Goal: Task Accomplishment & Management: Manage account settings

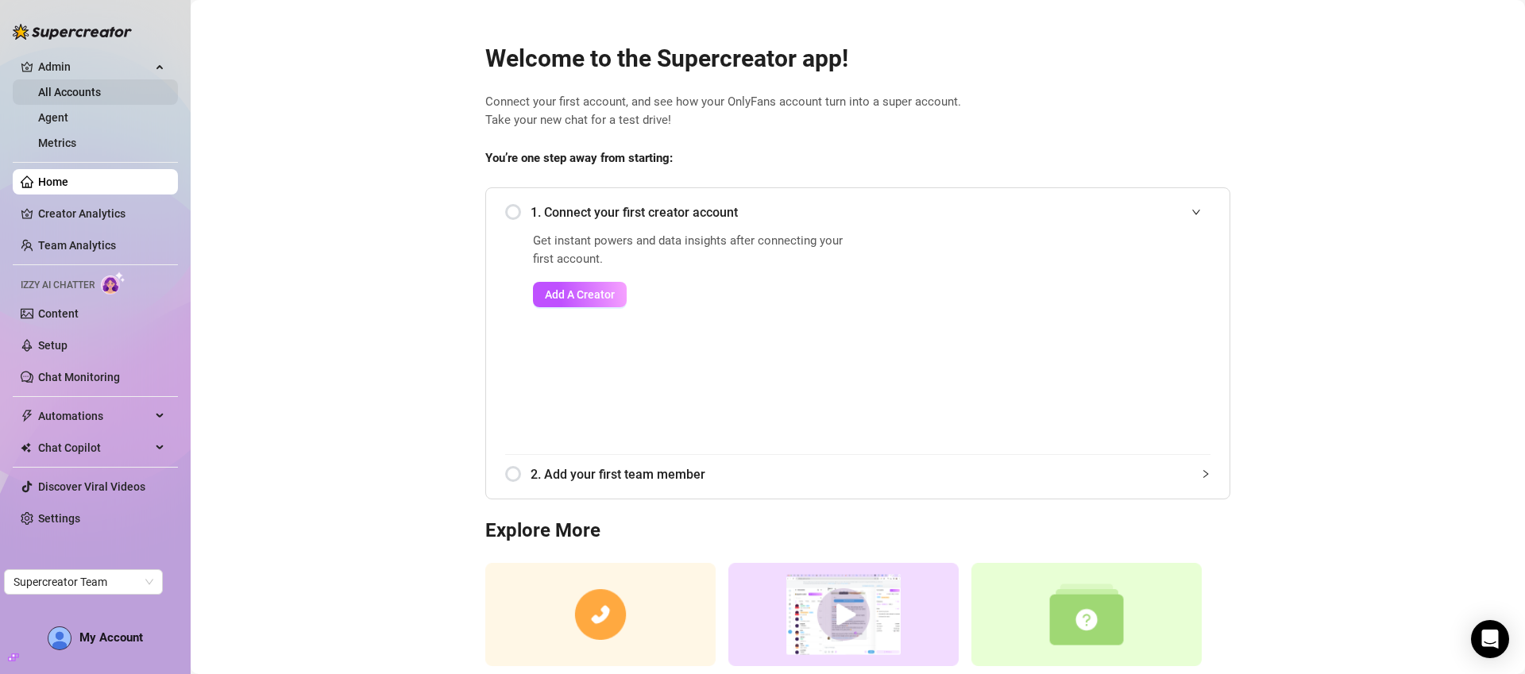
click at [101, 86] on link "All Accounts" at bounding box center [69, 92] width 63 height 13
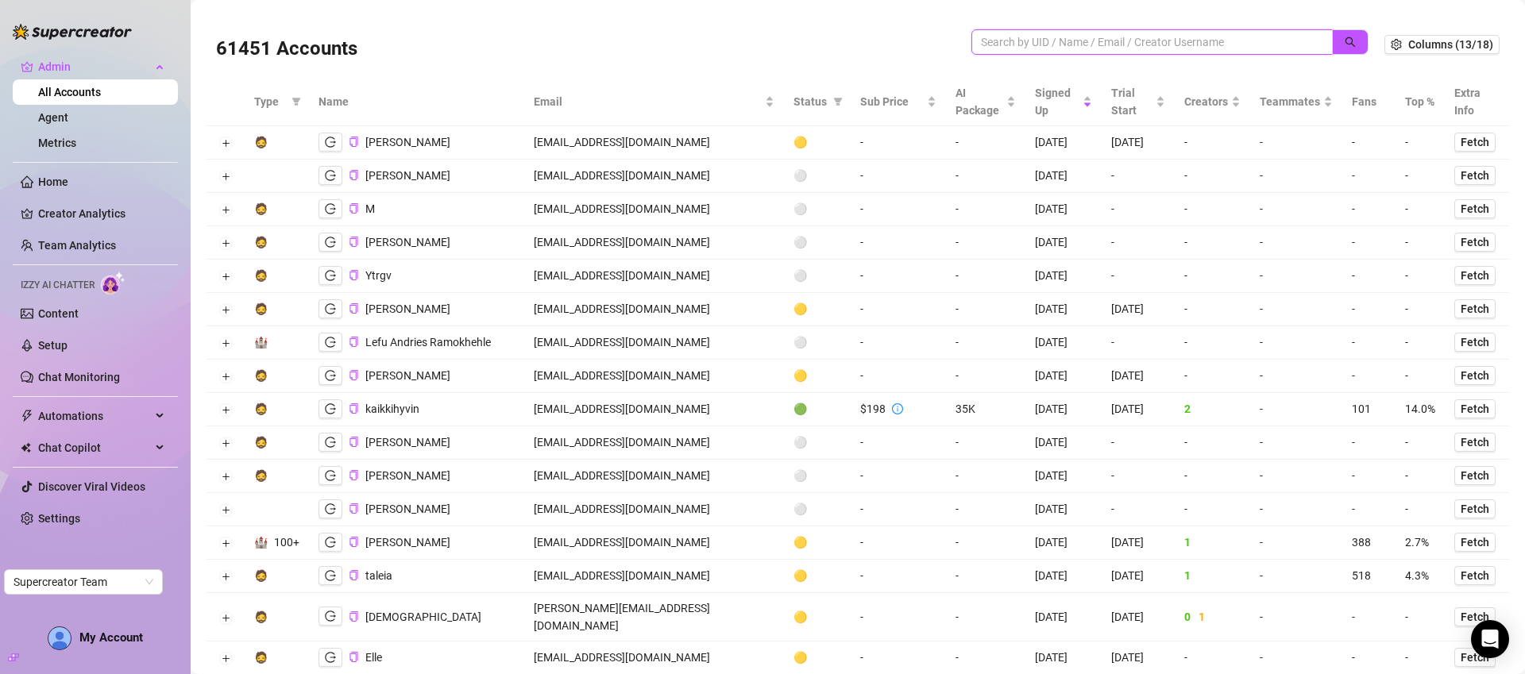
click at [1071, 47] on input "search" at bounding box center [1146, 41] width 330 height 17
paste input "[EMAIL_ADDRESS][DOMAIN_NAME]"
type input "[EMAIL_ADDRESS][DOMAIN_NAME]"
click at [1332, 41] on button "button" at bounding box center [1350, 41] width 37 height 25
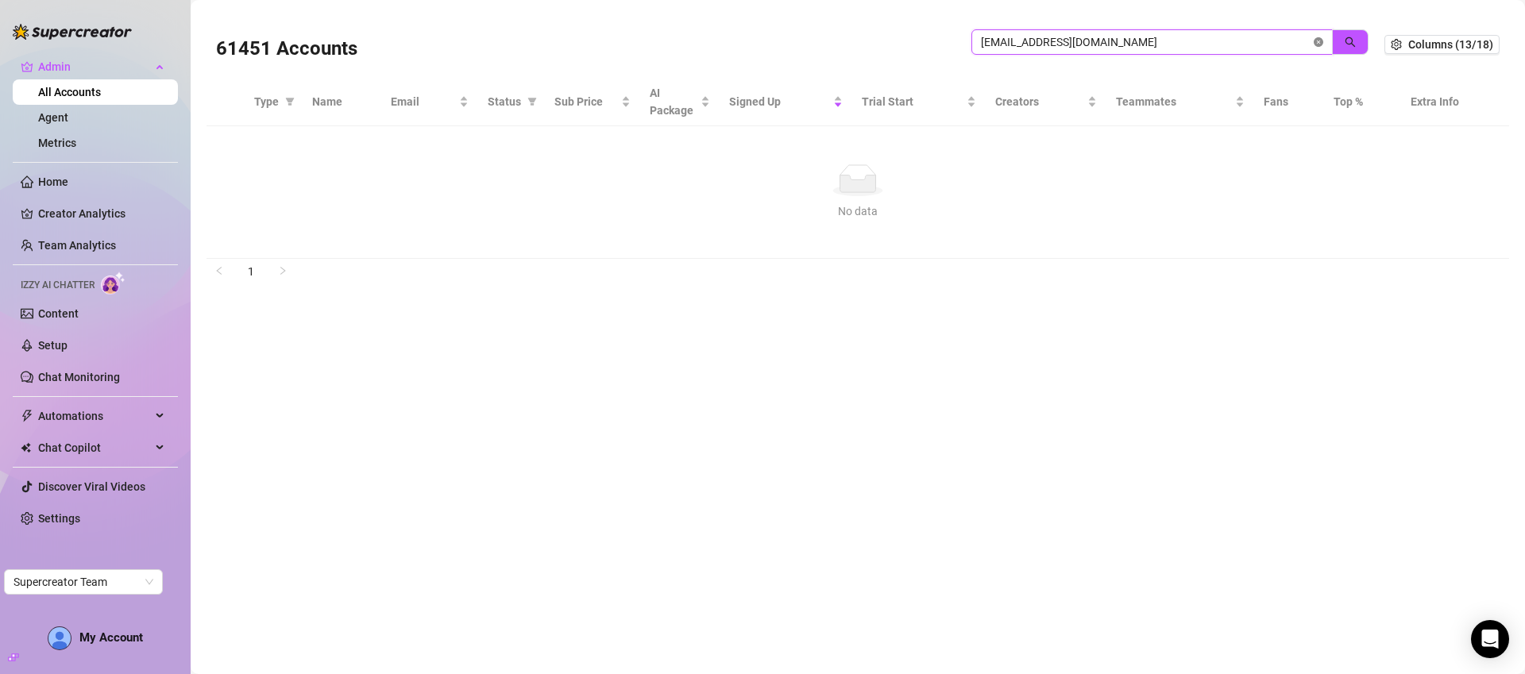
click at [1319, 41] on icon "close-circle" at bounding box center [1319, 42] width 10 height 10
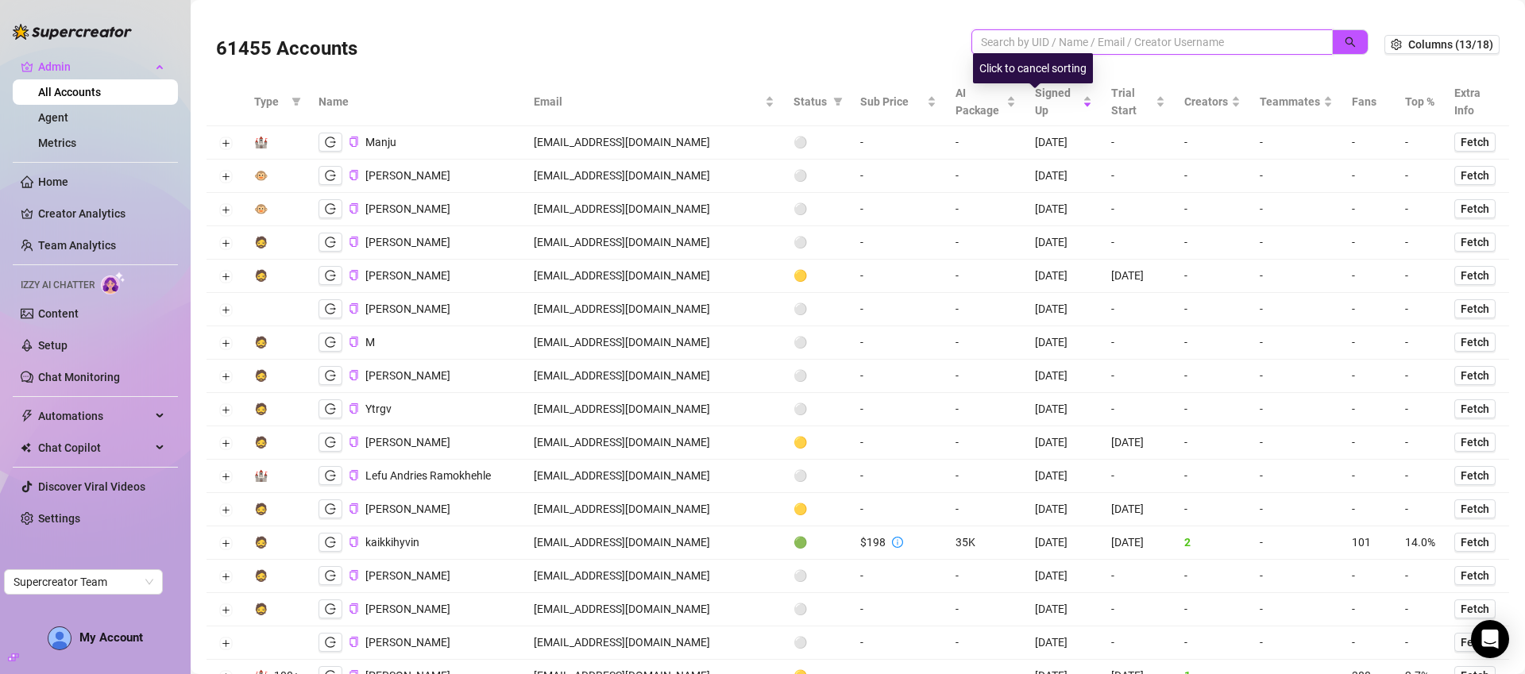
click at [1028, 48] on input "search" at bounding box center [1146, 41] width 330 height 17
paste input "[EMAIL_ADDRESS][DOMAIN_NAME]"
type input "[EMAIL_ADDRESS][DOMAIN_NAME]"
